Goal: Task Accomplishment & Management: Complete application form

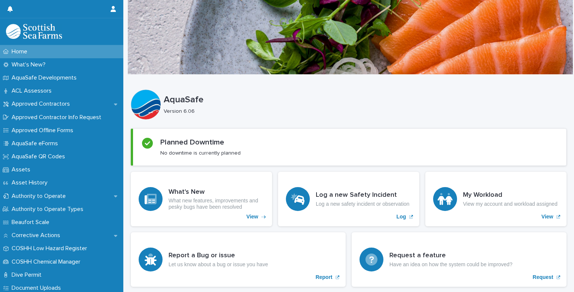
scroll to position [620, 0]
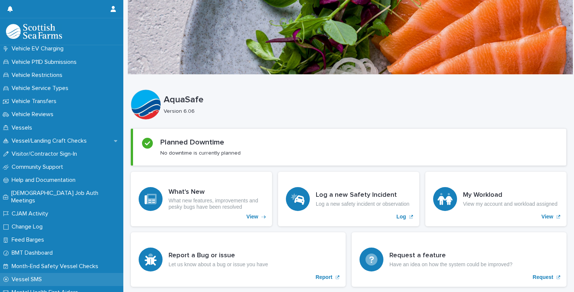
click at [37, 276] on p "Vessel SMS" at bounding box center [28, 279] width 39 height 7
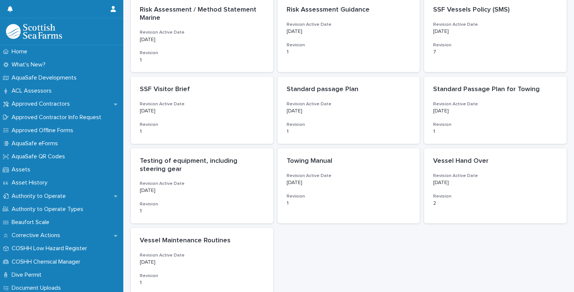
scroll to position [495, 0]
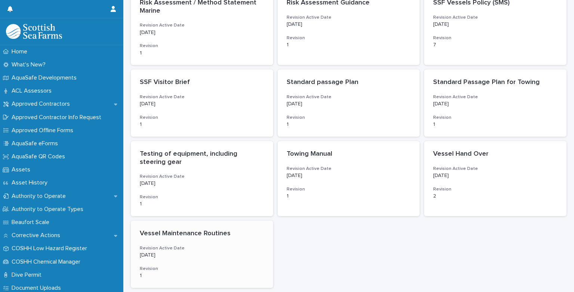
click at [230, 254] on p "[DATE]" at bounding box center [202, 255] width 124 height 6
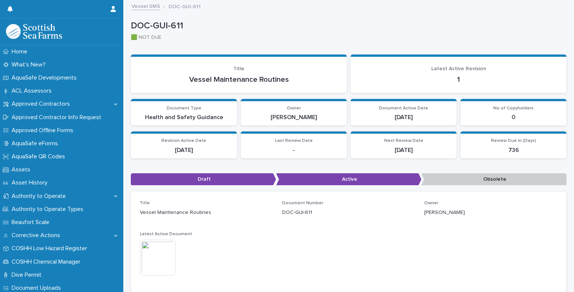
click at [157, 258] on img at bounding box center [158, 258] width 36 height 36
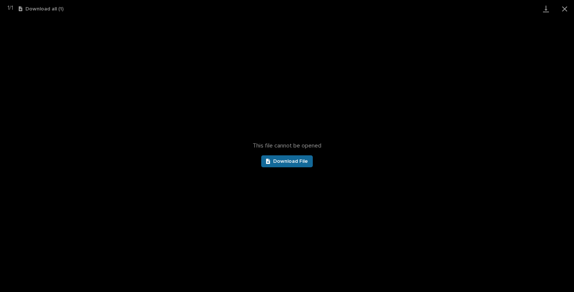
click at [288, 163] on span "Download File" at bounding box center [290, 161] width 35 height 5
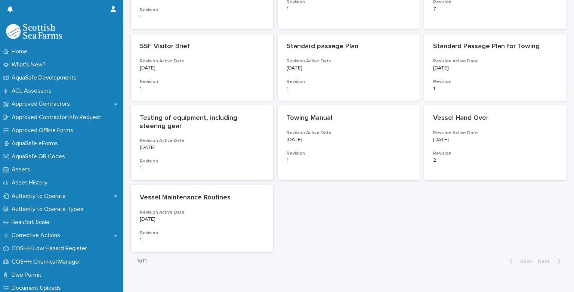
scroll to position [532, 0]
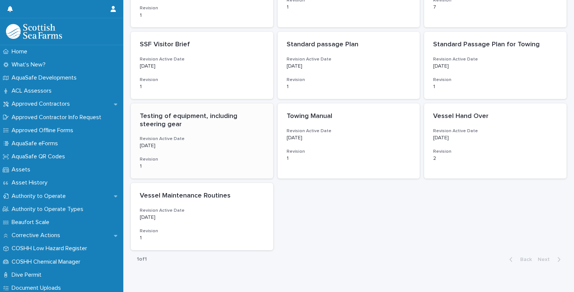
click at [205, 117] on p "Testing of equipment, including steering gear" at bounding box center [202, 120] width 124 height 16
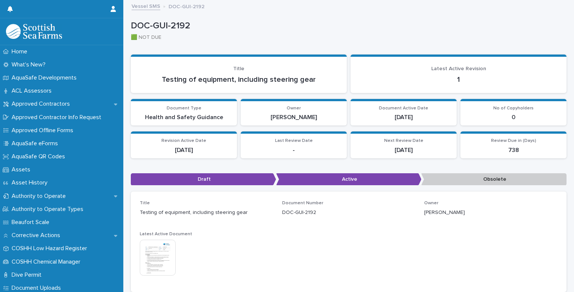
click at [155, 252] on img at bounding box center [158, 258] width 36 height 36
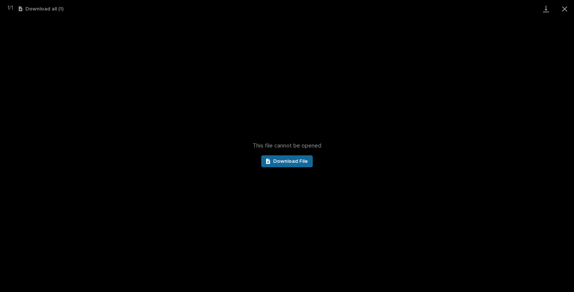
click at [288, 165] on link "Download File" at bounding box center [287, 161] width 52 height 12
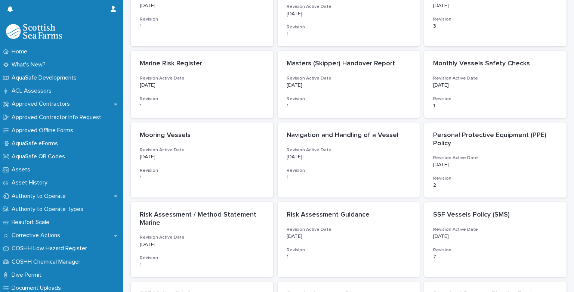
scroll to position [297, 0]
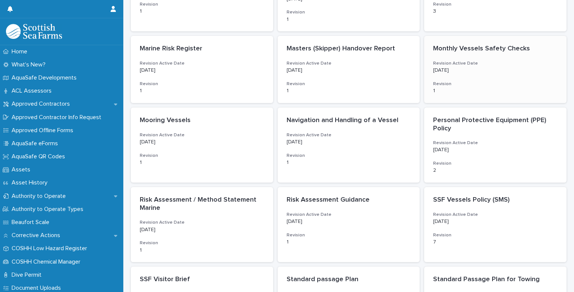
click at [502, 85] on h3 "Revision" at bounding box center [495, 84] width 124 height 6
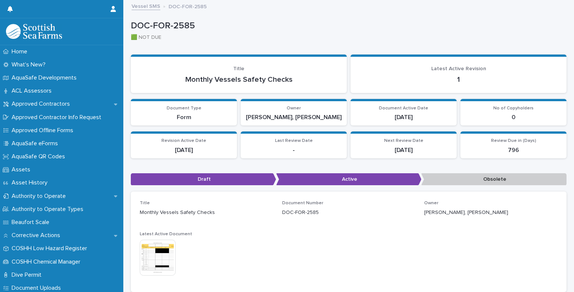
click at [149, 5] on link "Vessel SMS" at bounding box center [145, 5] width 29 height 9
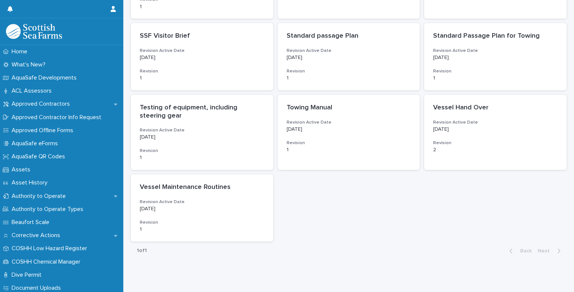
scroll to position [545, 0]
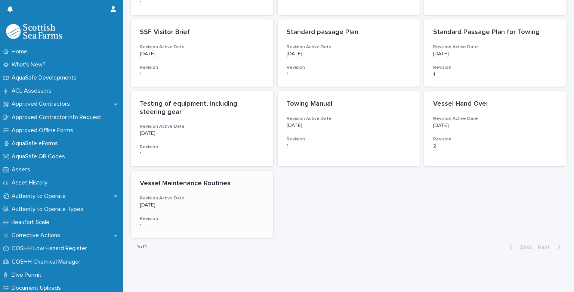
click at [243, 207] on p "8/27/2024" at bounding box center [202, 205] width 124 height 6
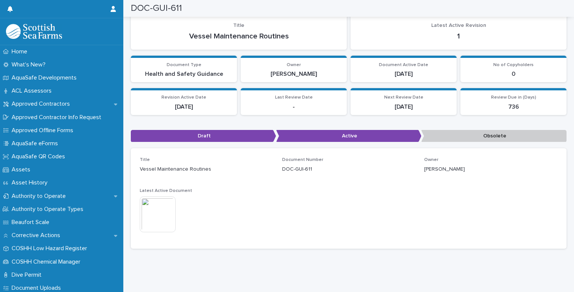
scroll to position [48, 0]
click at [168, 208] on img at bounding box center [158, 214] width 36 height 36
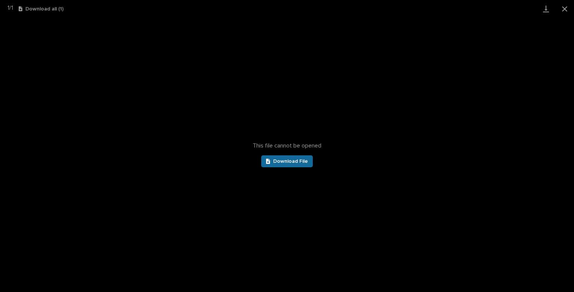
click at [281, 164] on link "Download File" at bounding box center [287, 161] width 52 height 12
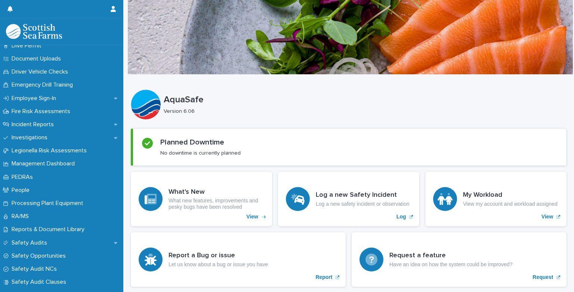
scroll to position [226, 0]
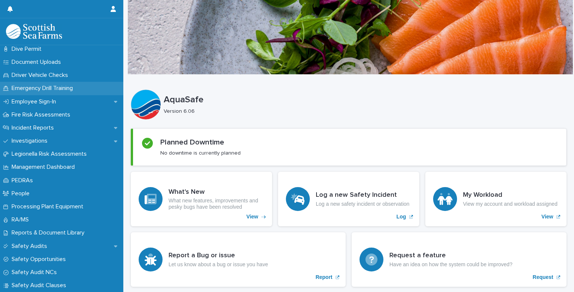
click at [56, 85] on p "Emergency Drill Training" at bounding box center [44, 88] width 70 height 7
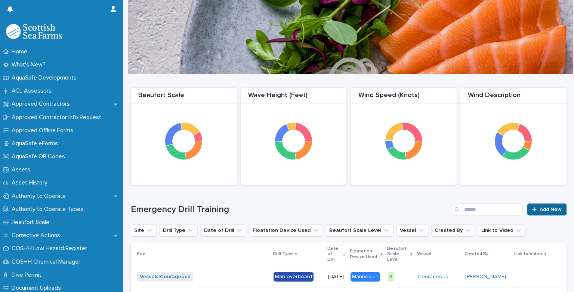
click at [535, 206] on link "Add New" at bounding box center [546, 210] width 39 height 12
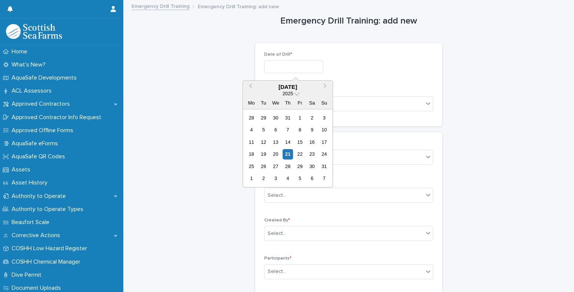
click at [300, 68] on input "text" at bounding box center [293, 66] width 59 height 13
type input "**********"
click at [300, 130] on div "11" at bounding box center [300, 130] width 10 height 10
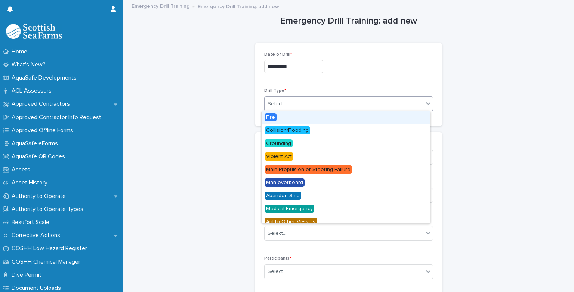
click at [300, 107] on div "Select..." at bounding box center [343, 104] width 159 height 12
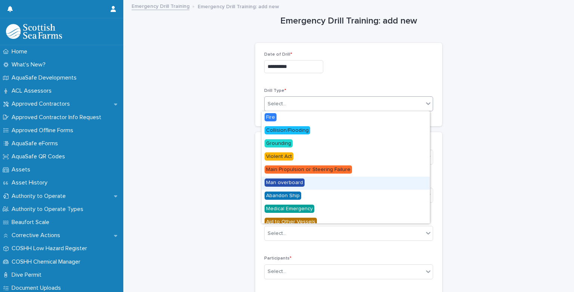
click at [293, 182] on span "Man overboard" at bounding box center [284, 183] width 40 height 8
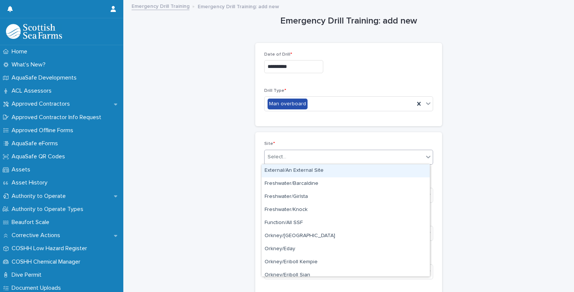
click at [285, 159] on div "Select..." at bounding box center [343, 157] width 159 height 12
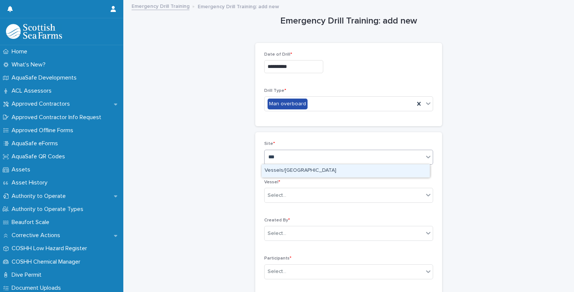
type input "****"
click at [292, 174] on div "Vessels/[GEOGRAPHIC_DATA]" at bounding box center [345, 170] width 168 height 13
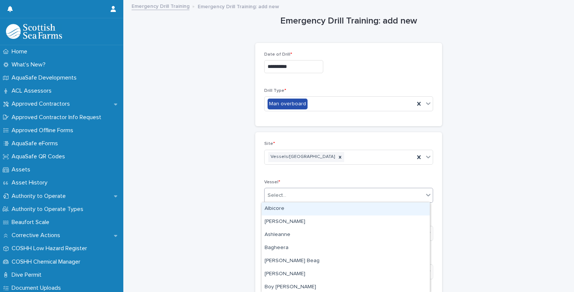
click at [293, 192] on div "Select..." at bounding box center [343, 195] width 159 height 12
click at [426, 195] on icon at bounding box center [427, 194] width 7 height 7
type input "****"
click at [333, 209] on div "Fair Isle" at bounding box center [345, 208] width 168 height 13
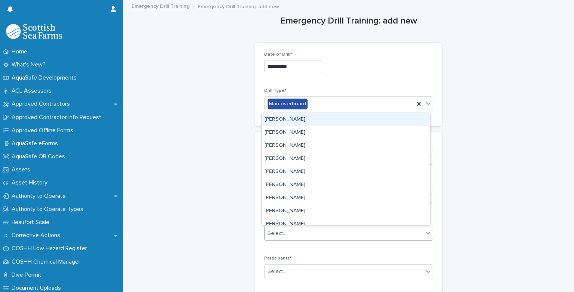
click at [295, 233] on div "Select..." at bounding box center [343, 233] width 159 height 12
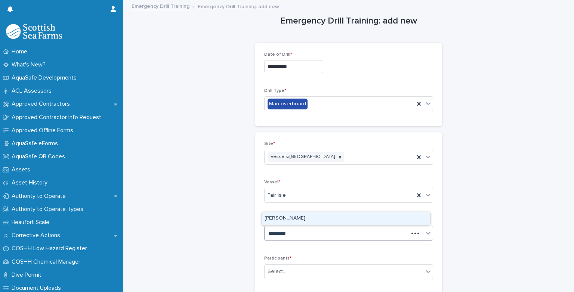
type input "**********"
click at [288, 219] on div "[PERSON_NAME]" at bounding box center [345, 218] width 168 height 13
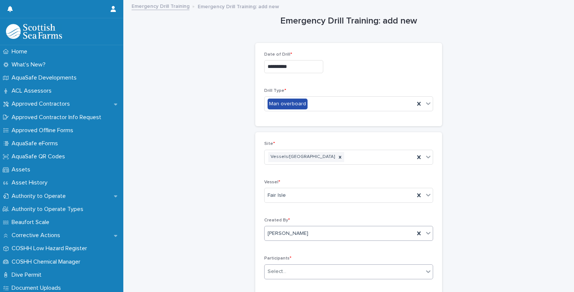
click at [298, 271] on div "Select..." at bounding box center [343, 272] width 159 height 12
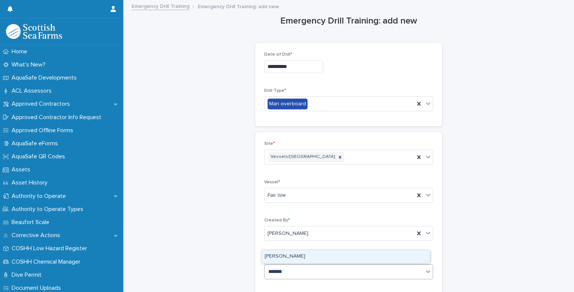
type input "********"
click at [297, 258] on div "[PERSON_NAME]" at bounding box center [345, 256] width 168 height 13
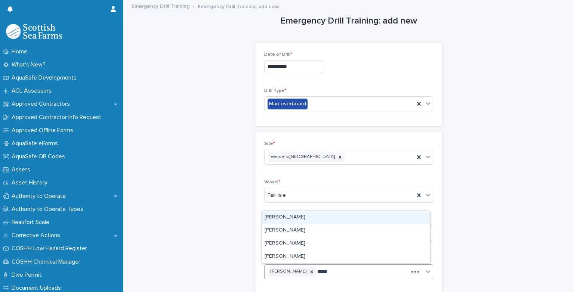
type input "******"
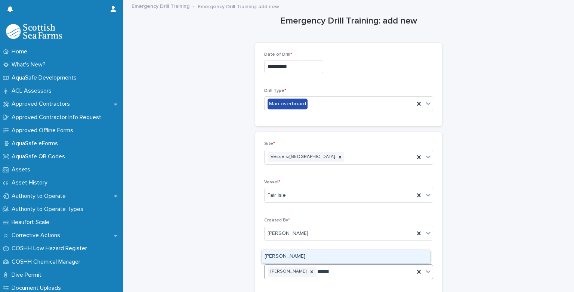
click at [308, 255] on div "[PERSON_NAME]" at bounding box center [345, 256] width 168 height 13
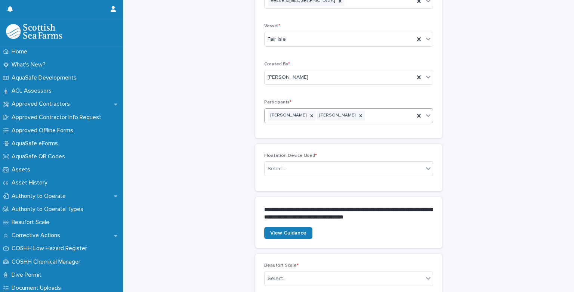
scroll to position [161, 0]
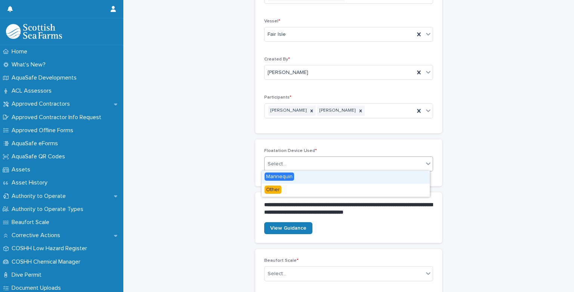
click at [427, 164] on icon at bounding box center [427, 163] width 7 height 7
click at [321, 176] on div "Mannequin" at bounding box center [345, 177] width 168 height 13
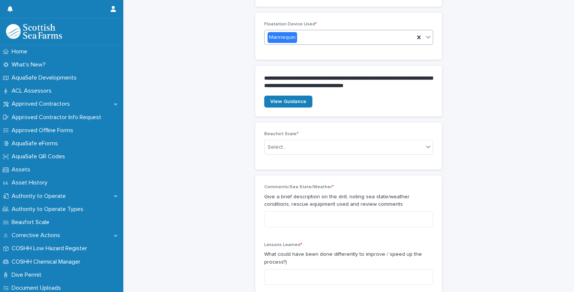
scroll to position [290, 0]
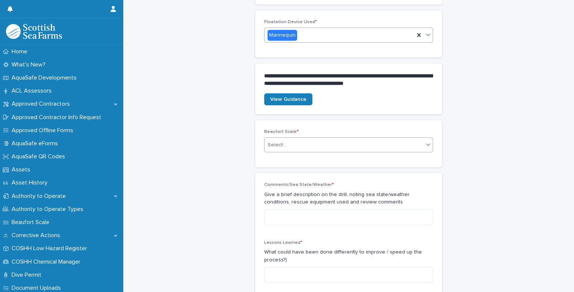
click at [414, 142] on div "Select..." at bounding box center [343, 145] width 159 height 12
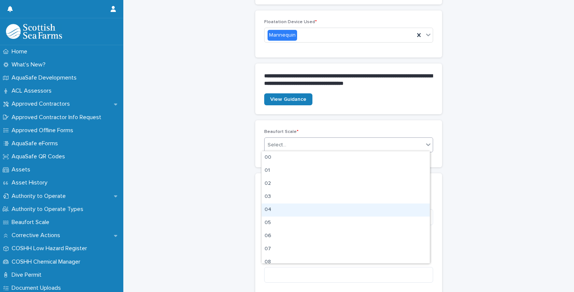
click at [289, 205] on div "04" at bounding box center [345, 210] width 168 height 13
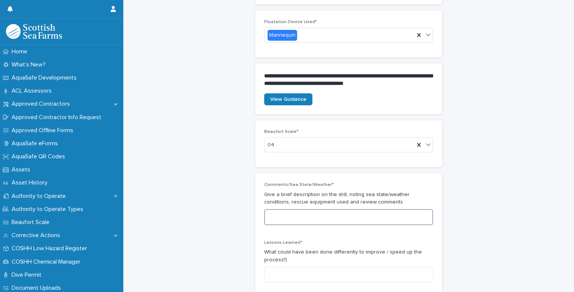
click at [291, 213] on textarea at bounding box center [348, 217] width 169 height 16
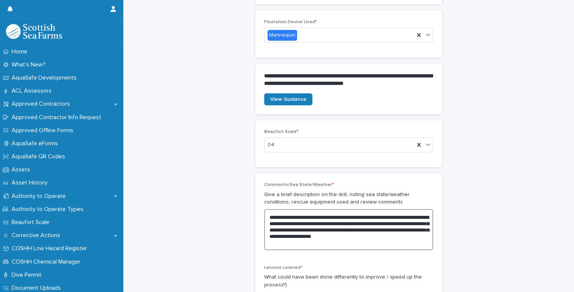
click at [334, 215] on textarea "**********" at bounding box center [348, 229] width 169 height 41
click at [399, 214] on textarea "**********" at bounding box center [348, 229] width 169 height 41
click at [396, 221] on textarea "**********" at bounding box center [348, 229] width 169 height 41
click at [341, 228] on textarea "**********" at bounding box center [348, 229] width 169 height 41
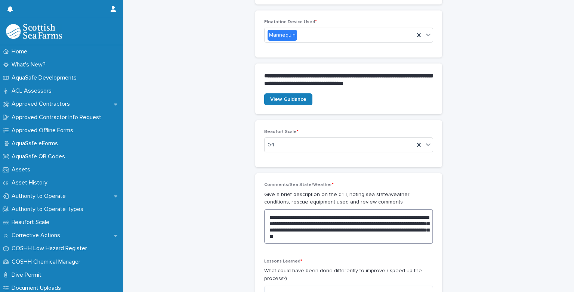
click at [405, 235] on textarea "**********" at bounding box center [348, 226] width 169 height 35
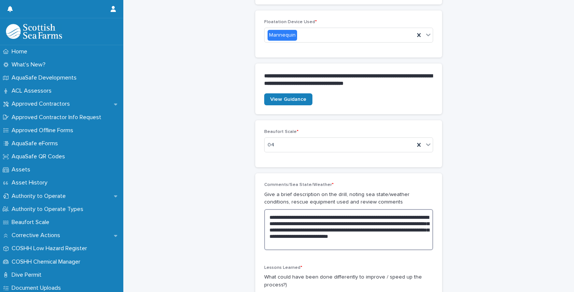
click at [287, 239] on textarea "**********" at bounding box center [348, 229] width 169 height 41
click at [355, 241] on textarea "**********" at bounding box center [348, 229] width 169 height 41
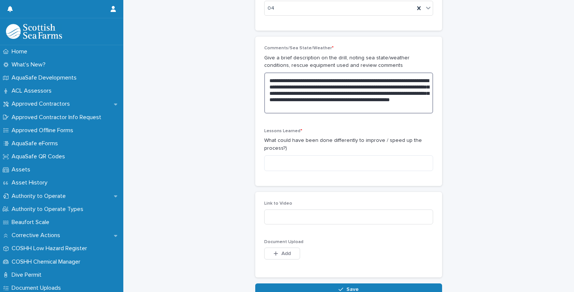
scroll to position [428, 0]
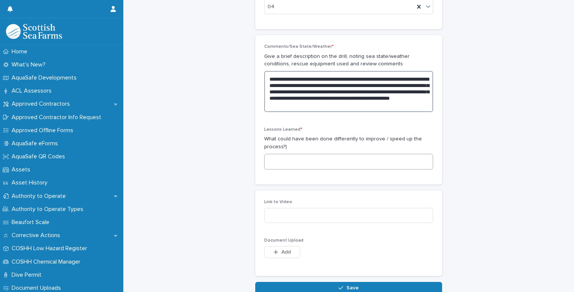
type textarea "**********"
click at [326, 161] on textarea at bounding box center [348, 162] width 169 height 16
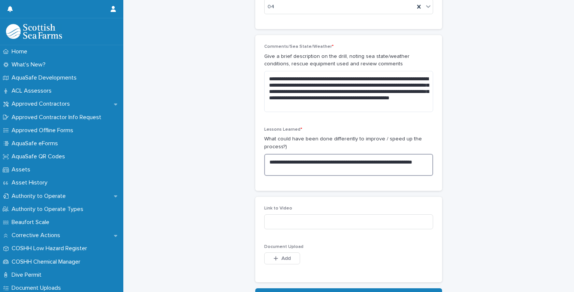
click at [300, 160] on textarea "**********" at bounding box center [348, 165] width 169 height 22
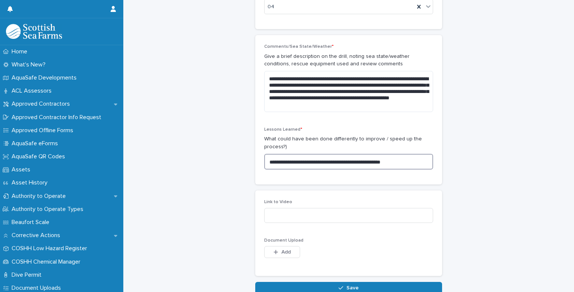
click at [415, 160] on textarea "**********" at bounding box center [348, 162] width 169 height 16
type textarea "**********"
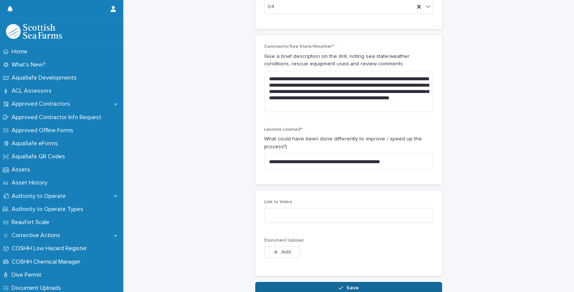
click at [389, 285] on button "Save" at bounding box center [348, 288] width 187 height 12
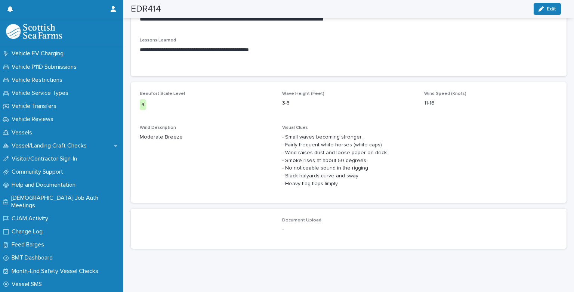
scroll to position [620, 0]
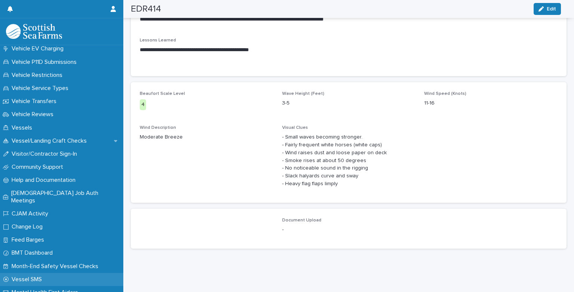
click at [53, 273] on div "Vessel SMS" at bounding box center [61, 279] width 123 height 13
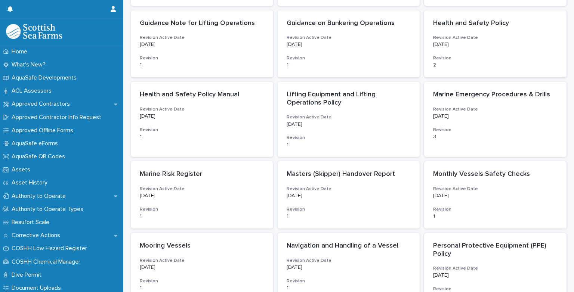
scroll to position [181, 0]
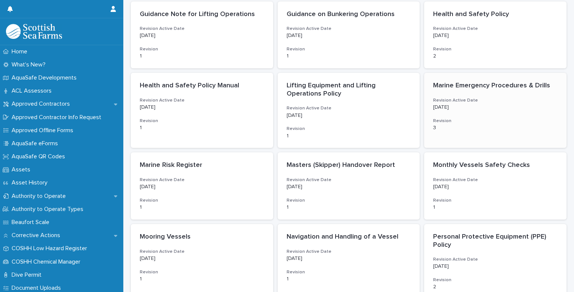
click at [511, 110] on p "1/16/2025" at bounding box center [495, 107] width 124 height 6
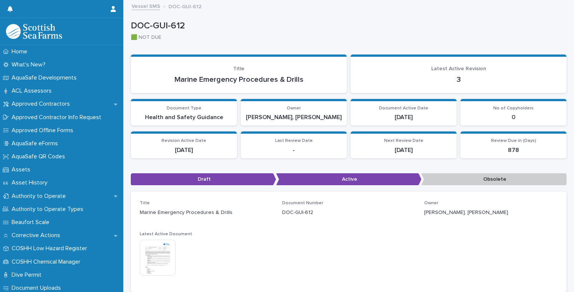
click at [160, 261] on img at bounding box center [158, 258] width 36 height 36
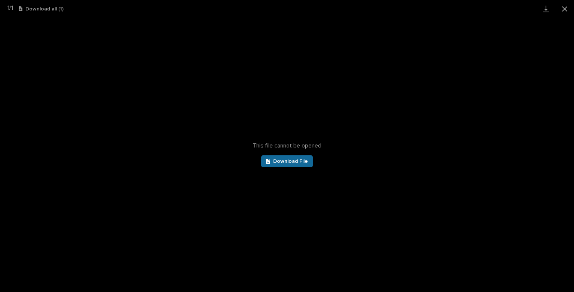
click at [277, 163] on span "Download File" at bounding box center [290, 161] width 35 height 5
click at [565, 6] on button "Close gallery" at bounding box center [564, 9] width 19 height 18
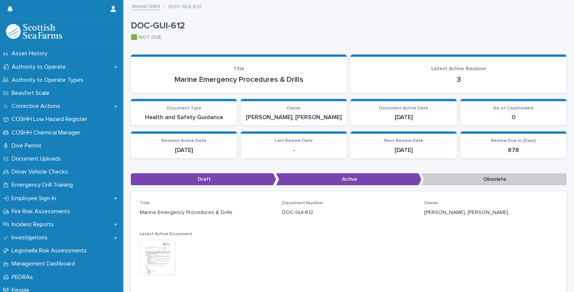
scroll to position [130, 0]
click at [57, 182] on p "Emergency Drill Training" at bounding box center [44, 184] width 70 height 7
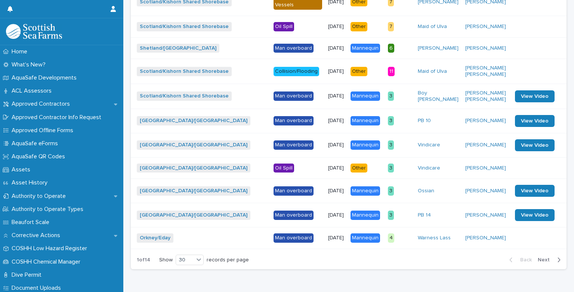
scroll to position [753, 0]
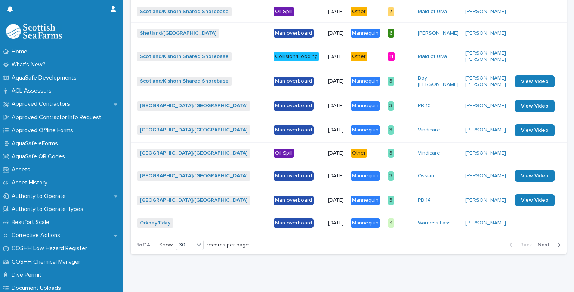
click at [539, 248] on span "Next" at bounding box center [546, 244] width 16 height 5
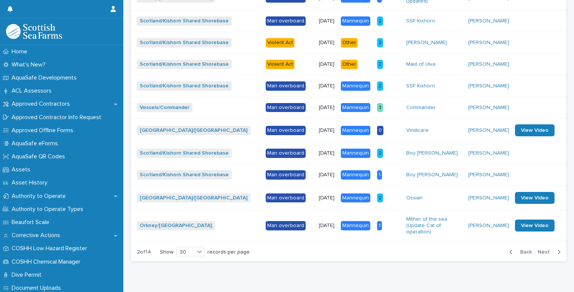
click at [541, 255] on span "Next" at bounding box center [546, 252] width 16 height 5
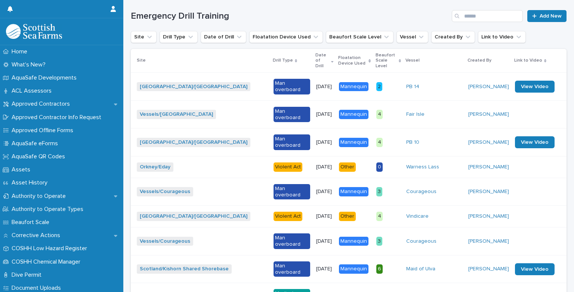
scroll to position [190, 0]
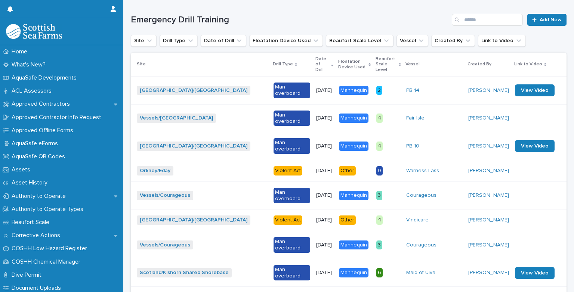
click at [436, 115] on div "Fair Isle" at bounding box center [434, 118] width 56 height 6
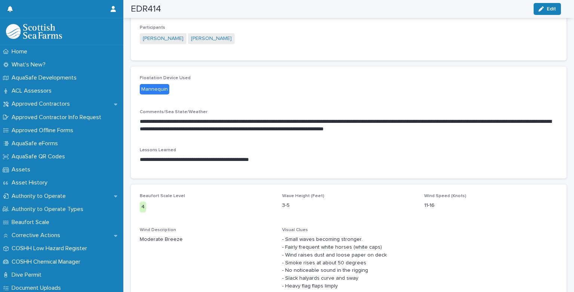
scroll to position [97, 0]
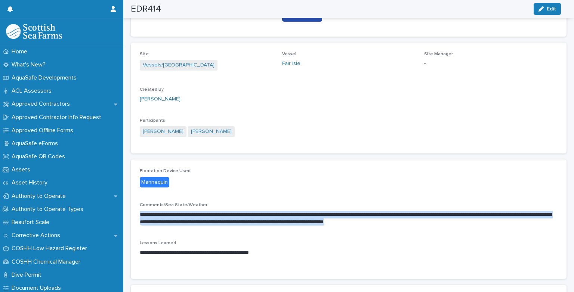
drag, startPoint x: 483, startPoint y: 221, endPoint x: 137, endPoint y: 213, distance: 346.0
click at [137, 213] on div "**********" at bounding box center [349, 219] width 436 height 119
copy p "**********"
click at [544, 13] on button "Edit" at bounding box center [546, 9] width 27 height 12
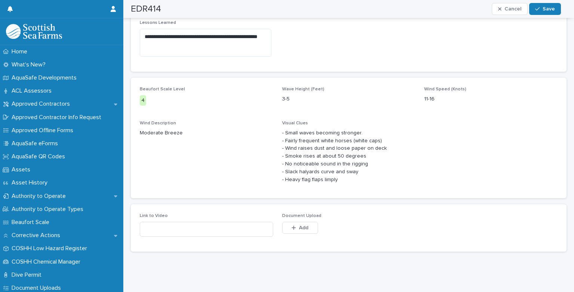
scroll to position [360, 0]
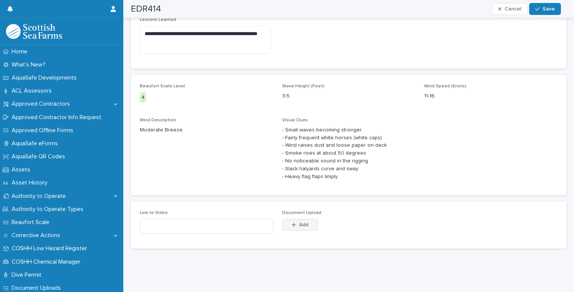
click at [295, 222] on div "button" at bounding box center [294, 224] width 7 height 5
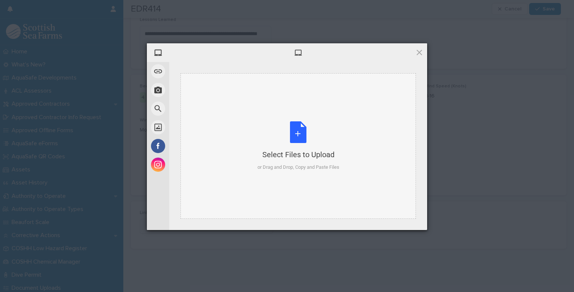
click at [297, 139] on div "Select Files to Upload or Drag and Drop, Copy and Paste Files" at bounding box center [298, 146] width 82 height 50
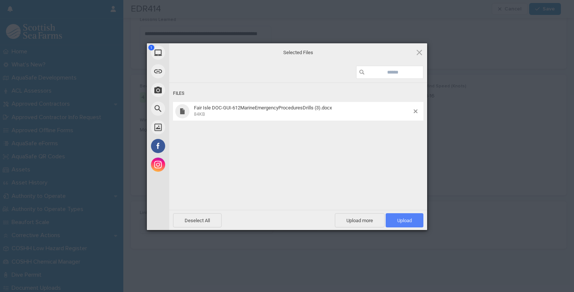
click at [399, 219] on span "Upload 1" at bounding box center [404, 221] width 15 height 6
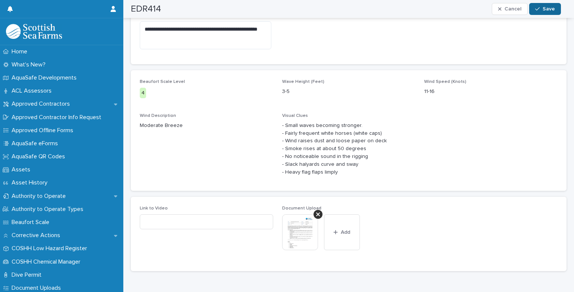
click at [541, 13] on button "Save" at bounding box center [545, 9] width 32 height 12
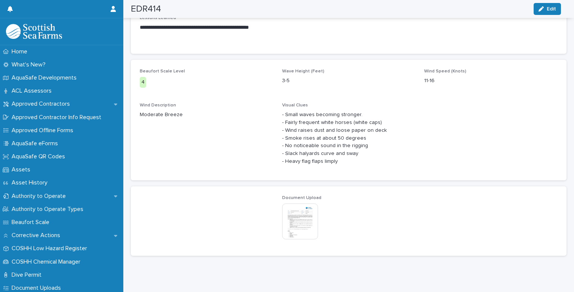
scroll to position [334, 0]
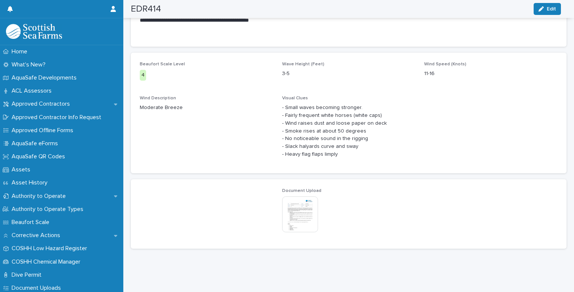
click at [309, 210] on img at bounding box center [300, 214] width 36 height 36
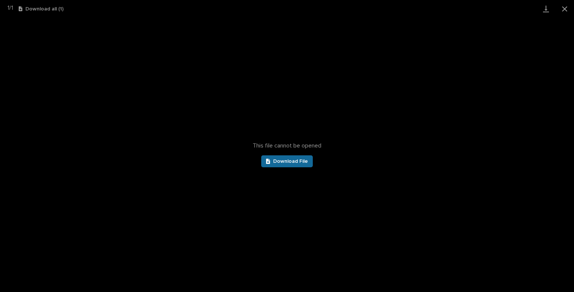
click at [300, 161] on span "Download File" at bounding box center [290, 161] width 35 height 5
click at [563, 8] on button "Close gallery" at bounding box center [564, 9] width 19 height 18
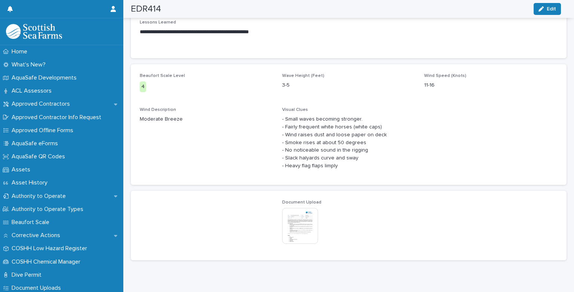
scroll to position [317, 0]
click at [305, 232] on img at bounding box center [300, 227] width 36 height 36
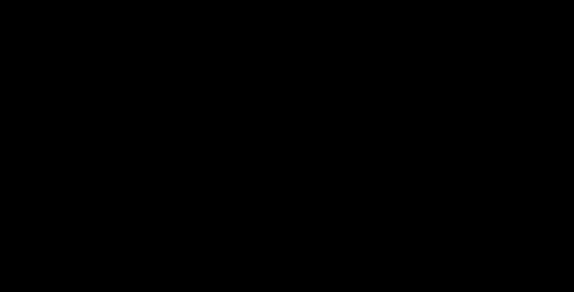
click at [305, 232] on div at bounding box center [287, 155] width 574 height 275
click at [285, 159] on span "Download File" at bounding box center [290, 161] width 35 height 5
click at [565, 11] on button "Close gallery" at bounding box center [564, 9] width 19 height 18
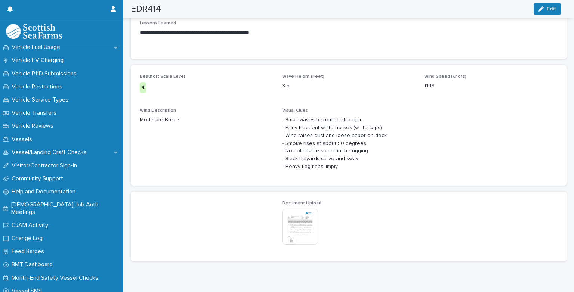
scroll to position [620, 0]
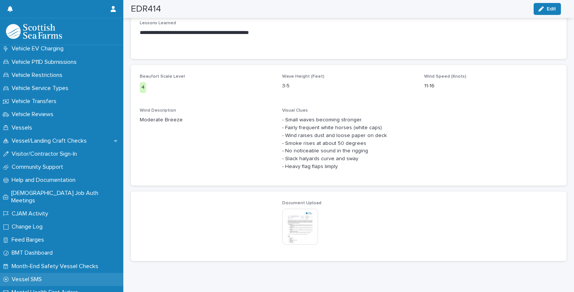
click at [34, 276] on p "Vessel SMS" at bounding box center [28, 279] width 39 height 7
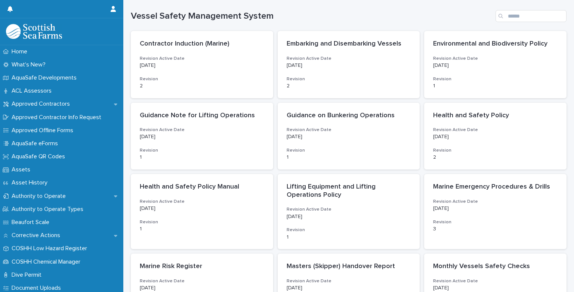
scroll to position [87, 0]
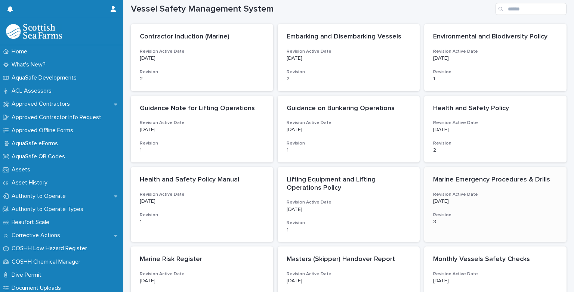
click at [462, 200] on p "1/16/2025" at bounding box center [495, 201] width 124 height 6
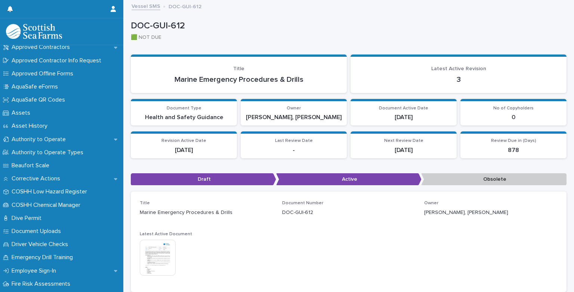
scroll to position [59, 0]
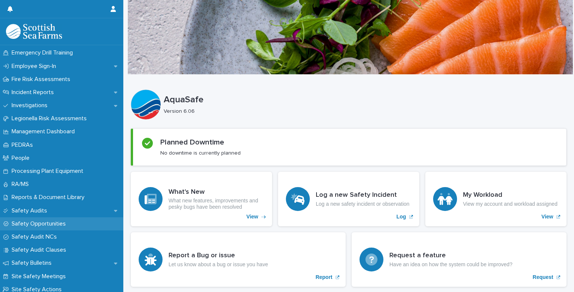
scroll to position [293, 0]
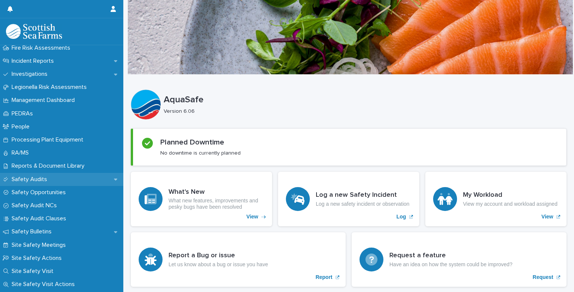
click at [39, 180] on p "Safety Audits" at bounding box center [31, 179] width 44 height 7
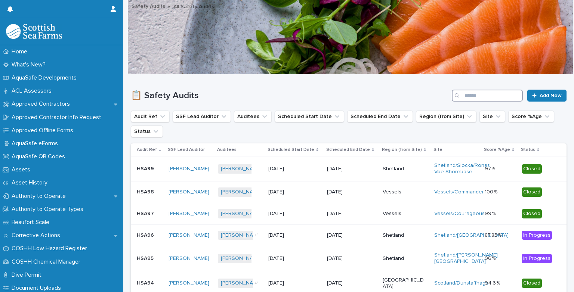
click at [470, 92] on input "Search" at bounding box center [487, 96] width 71 height 12
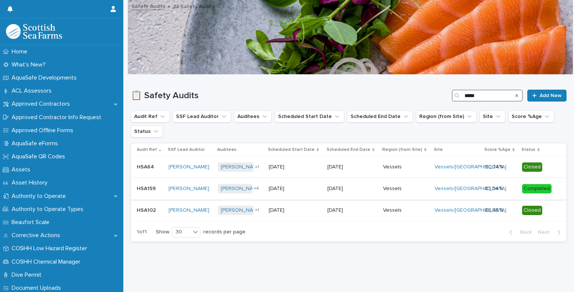
type input "****"
click at [409, 190] on p "Vessels" at bounding box center [403, 189] width 41 height 6
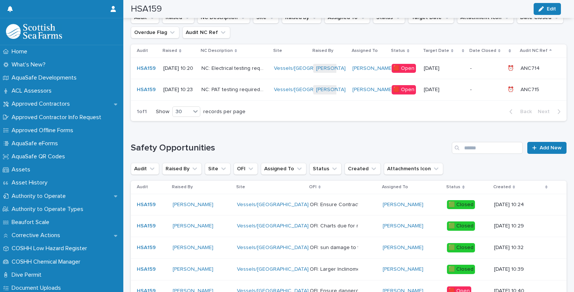
scroll to position [763, 0]
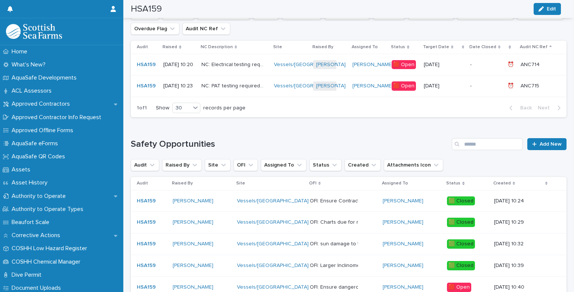
drag, startPoint x: 559, startPoint y: 262, endPoint x: 559, endPoint y: 266, distance: 3.8
click at [559, 266] on td at bounding box center [553, 266] width 25 height 22
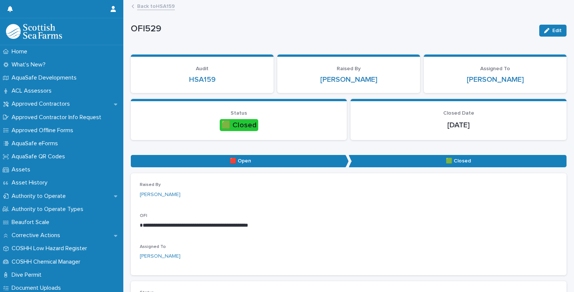
click at [168, 7] on link "Back to HSA159" at bounding box center [156, 5] width 38 height 9
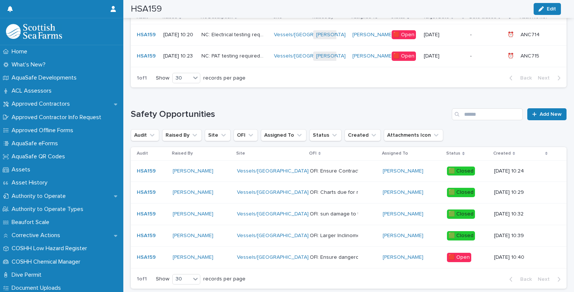
scroll to position [800, 0]
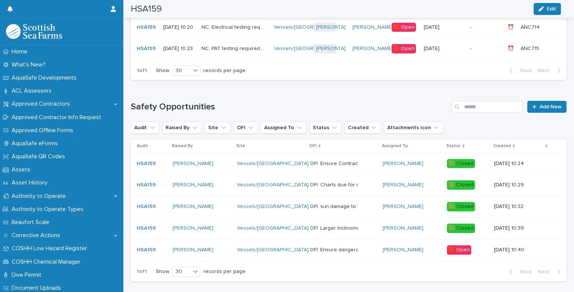
click at [326, 247] on div "OFI: Ensure dangerous goods certificate is renewed if future operations require…" at bounding box center [343, 250] width 67 height 12
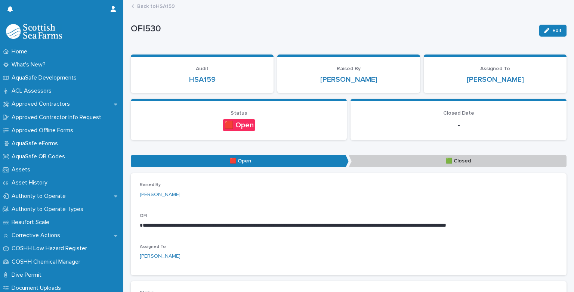
click at [141, 7] on link "Back to HSA159" at bounding box center [156, 5] width 38 height 9
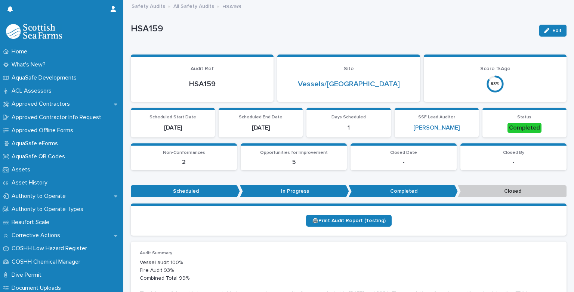
click at [181, 8] on link "All Safety Audits" at bounding box center [193, 5] width 41 height 9
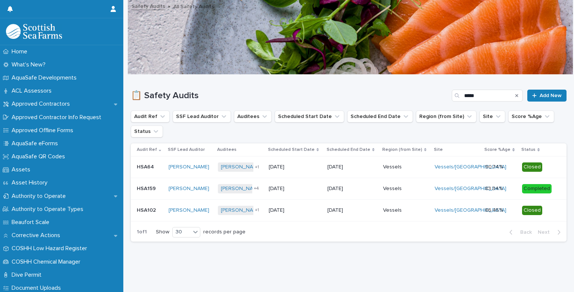
click at [145, 6] on link "Safety Audits" at bounding box center [148, 5] width 34 height 9
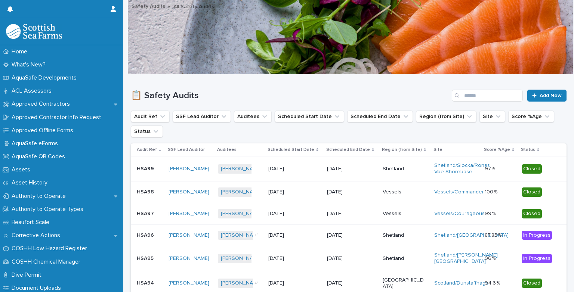
click at [143, 8] on link "Safety Audits" at bounding box center [148, 5] width 34 height 9
